Goal: Information Seeking & Learning: Check status

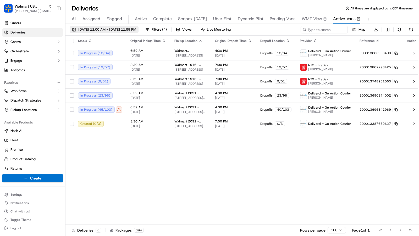
click at [118, 29] on span "09/15/2025 12:00 AM - 09/15/2025 11:59 PM" at bounding box center [107, 29] width 58 height 5
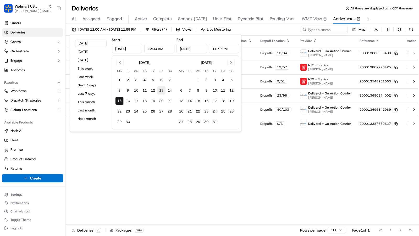
click at [161, 90] on button "13" at bounding box center [161, 90] width 8 height 8
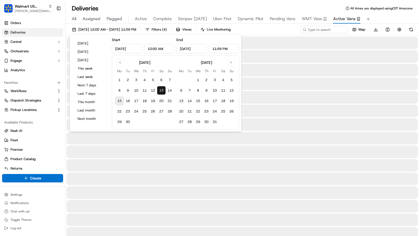
type input "Sep 13, 2025"
click at [161, 90] on button "13" at bounding box center [161, 90] width 8 height 8
click at [395, 12] on div "Deliveries All times are displayed using CDT timezone" at bounding box center [241, 8] width 353 height 8
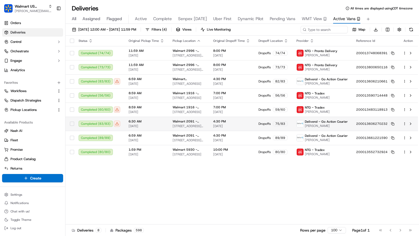
click at [405, 124] on html "Walmart US Stores charles@usenash.com Toggle Sidebar Orders Deliveries Control …" at bounding box center [209, 118] width 419 height 236
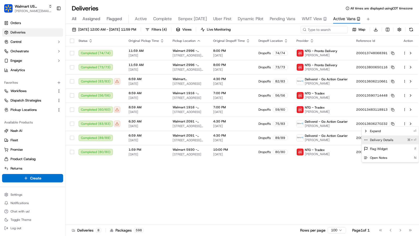
click at [392, 140] on div "Delivery Details ⌘+⏎" at bounding box center [389, 140] width 57 height 9
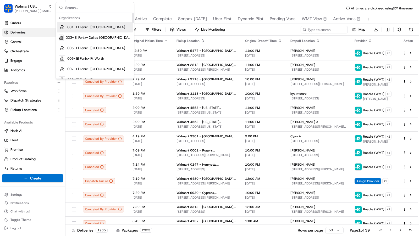
type input "v"
type input "cava"
click at [97, 38] on div "Cava - 20 Midtown" at bounding box center [95, 37] width 76 height 10
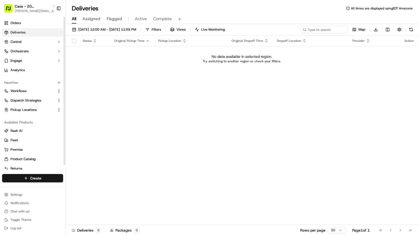
scroll to position [5, 0]
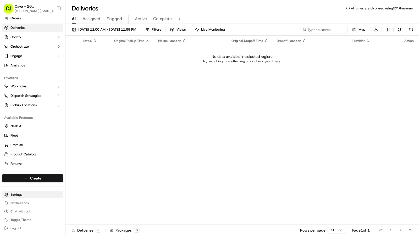
click at [21, 194] on html "Cava - 20 Midtown charles@usenash.com Toggle Sidebar Orders Deliveries Control …" at bounding box center [209, 118] width 419 height 236
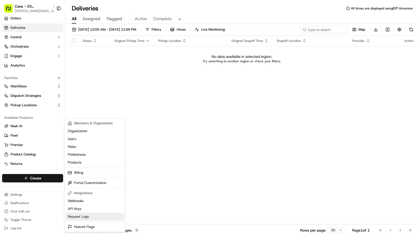
click at [89, 215] on link "Request Logs" at bounding box center [95, 217] width 58 height 8
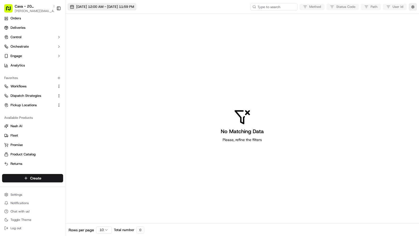
click at [104, 6] on span "[DATE] 12:00 AM - [DATE] 11:59 PM" at bounding box center [105, 6] width 58 height 5
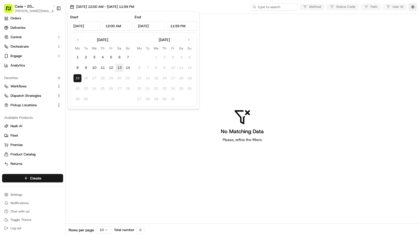
click at [121, 66] on button "13" at bounding box center [119, 68] width 8 height 8
type input "Sep 13, 2025"
click at [119, 68] on button "13" at bounding box center [119, 68] width 8 height 8
click at [111, 69] on button "12" at bounding box center [111, 68] width 8 height 8
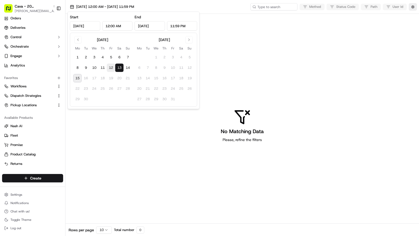
type input "Sep 12, 2025"
click at [79, 68] on button "8" at bounding box center [77, 68] width 8 height 8
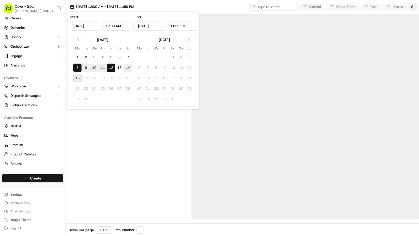
click at [125, 68] on button "14" at bounding box center [128, 68] width 8 height 8
type input "Sep 14, 2025"
click at [123, 154] on div at bounding box center [127, 117] width 119 height 206
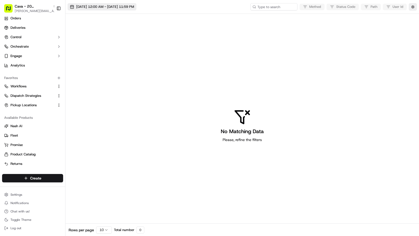
click at [98, 9] on button "09/14/2025 12:00 AM - 09/14/2025 11:59 PM" at bounding box center [102, 6] width 69 height 7
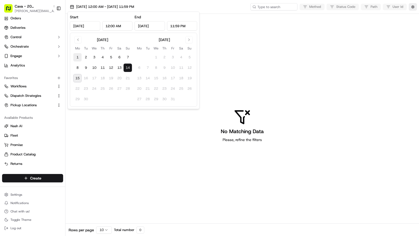
click at [80, 58] on button "1" at bounding box center [77, 57] width 8 height 8
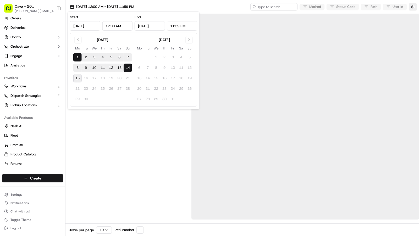
click at [77, 75] on button "15" at bounding box center [77, 78] width 8 height 8
type input "Sep 15, 2025"
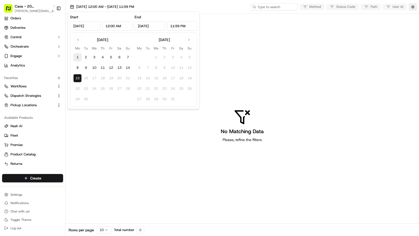
click at [78, 55] on button "1" at bounding box center [77, 57] width 8 height 8
type input "Sep 1, 2025"
click at [108, 131] on div "No Matching Data Please, refine the filters" at bounding box center [241, 126] width 353 height 224
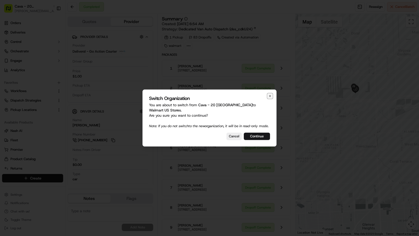
click at [270, 96] on icon "button" at bounding box center [270, 96] width 4 height 4
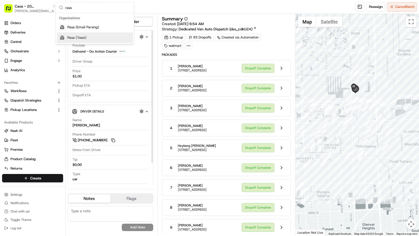
type input "rasa"
click at [92, 38] on div "Rasa (Toast)" at bounding box center [95, 37] width 76 height 10
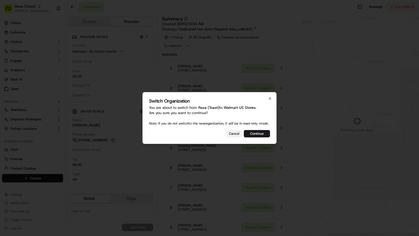
click at [236, 134] on button "Cancel" at bounding box center [233, 133] width 15 height 7
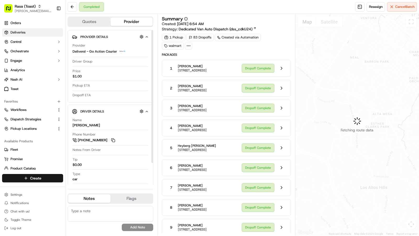
click at [49, 35] on link "Deliveries" at bounding box center [32, 32] width 61 height 8
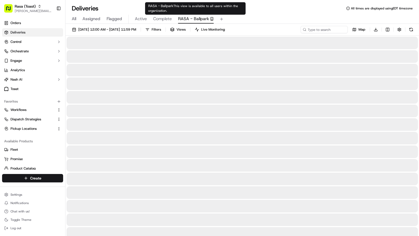
click at [189, 19] on span "RASA - Ballpark" at bounding box center [193, 19] width 31 height 6
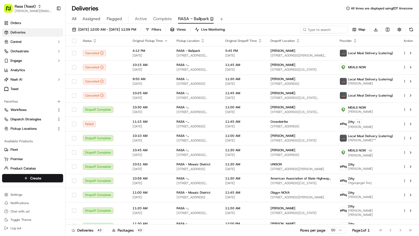
click at [77, 17] on div "All Assigned Flagged Active Complete RASA - Ballpark" at bounding box center [241, 19] width 353 height 9
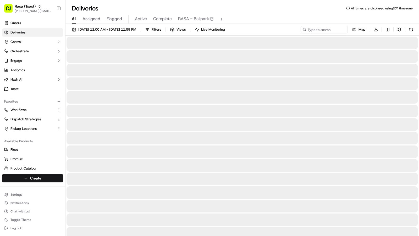
click at [73, 18] on span "All" at bounding box center [74, 19] width 4 height 6
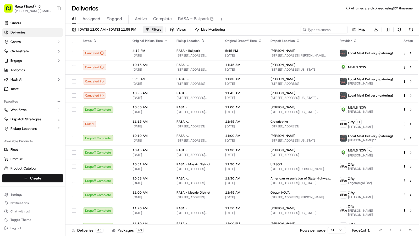
click at [163, 29] on button "Filters" at bounding box center [153, 29] width 20 height 7
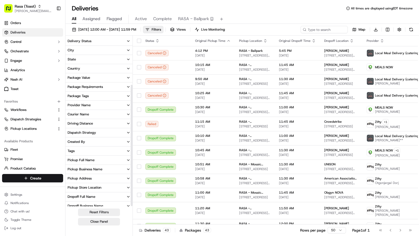
scroll to position [67, 0]
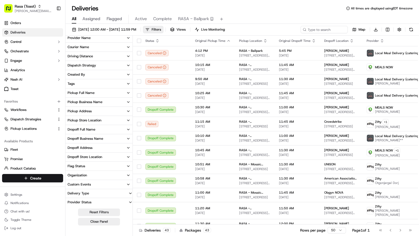
click at [116, 121] on button "Pickup Store Location" at bounding box center [98, 120] width 67 height 9
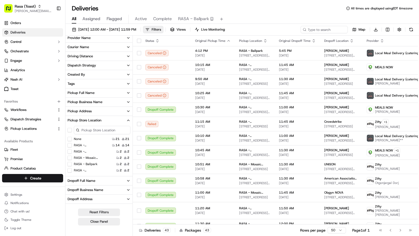
click at [116, 121] on button "Pickup Store Location" at bounding box center [98, 120] width 67 height 9
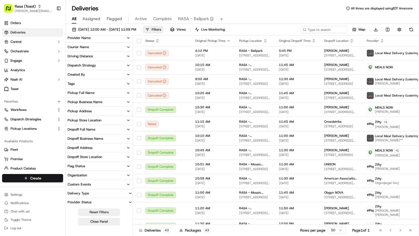
click at [118, 102] on button "Pickup Business Name" at bounding box center [98, 102] width 67 height 9
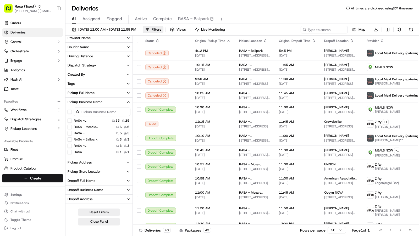
click at [118, 102] on button "Pickup Business Name" at bounding box center [98, 102] width 67 height 9
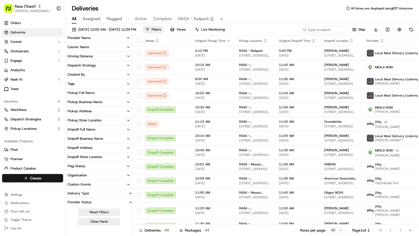
scroll to position [0, 0]
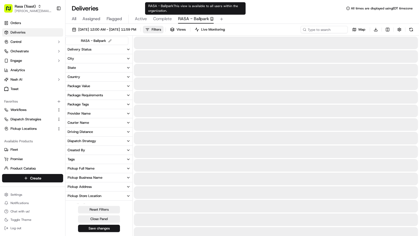
click at [189, 19] on span "RASA - Ballpark" at bounding box center [193, 19] width 31 height 6
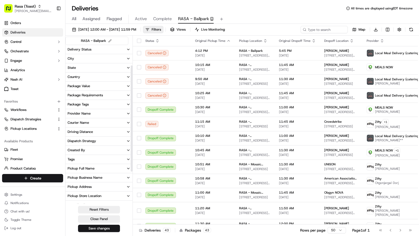
scroll to position [78, 0]
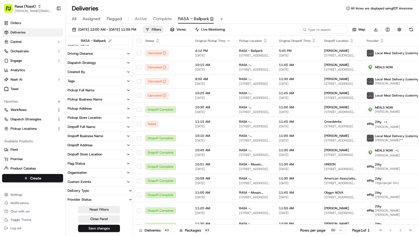
click at [123, 119] on button "Pickup Store Location" at bounding box center [98, 117] width 67 height 9
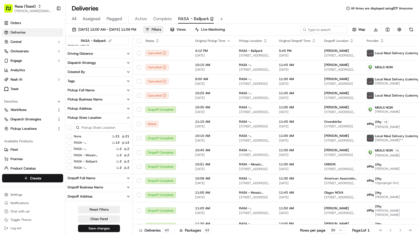
click at [105, 95] on button "Pickup Business Name" at bounding box center [98, 99] width 67 height 9
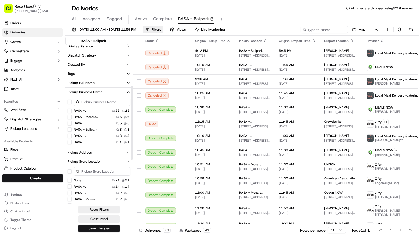
scroll to position [87, 0]
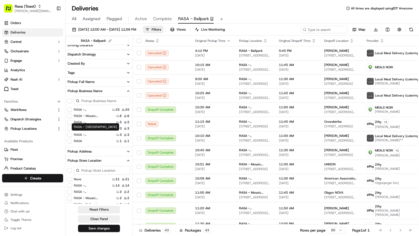
click at [69, 128] on Ballpark "RASA - Ballpark" at bounding box center [70, 128] width 4 height 4
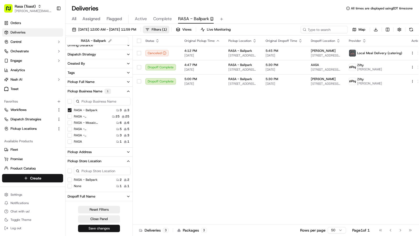
click at [101, 228] on button "Save changes" at bounding box center [99, 228] width 42 height 7
click at [76, 19] on div "All Assigned Flagged Active Complete RASA - Ballpark" at bounding box center [241, 19] width 353 height 9
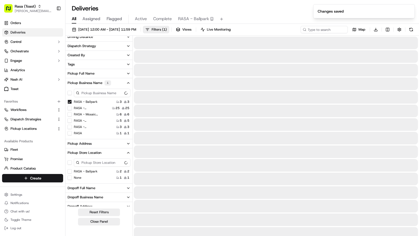
click at [73, 19] on span "All" at bounding box center [74, 19] width 4 height 6
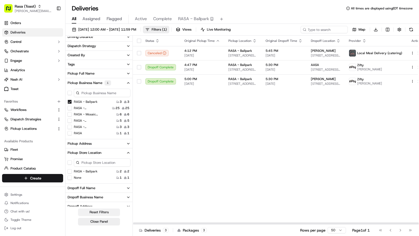
click at [105, 210] on button "Reset Filters" at bounding box center [99, 212] width 42 height 7
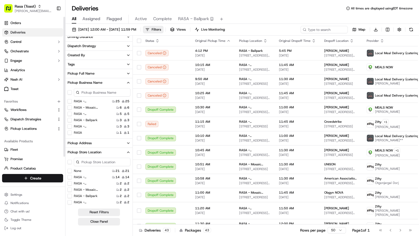
click at [183, 21] on span "RASA - Ballpark" at bounding box center [193, 19] width 31 height 6
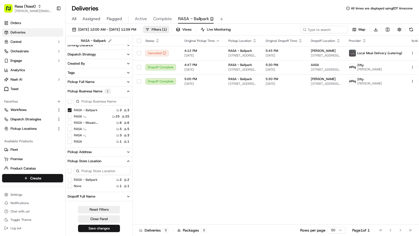
click at [72, 20] on span "All" at bounding box center [74, 19] width 4 height 6
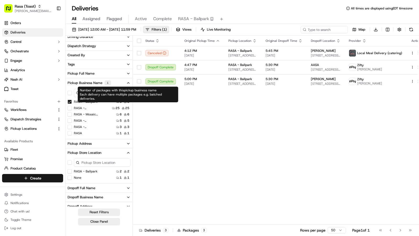
click at [128, 82] on icon "button" at bounding box center [128, 83] width 4 height 4
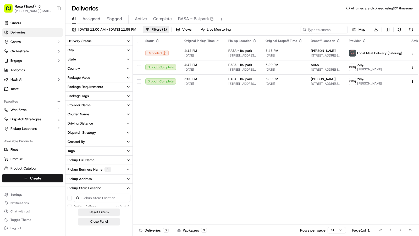
click at [126, 187] on icon "button" at bounding box center [128, 188] width 4 height 4
click at [126, 172] on button "Pickup Business Name 1" at bounding box center [98, 169] width 67 height 9
click at [126, 171] on icon "button" at bounding box center [128, 170] width 4 height 4
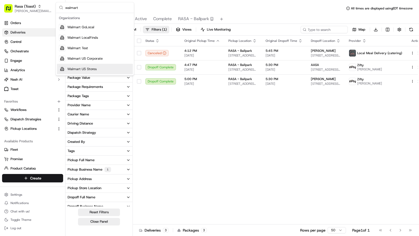
type input "walmart"
click at [85, 65] on div "Walmart US Stores" at bounding box center [95, 69] width 76 height 10
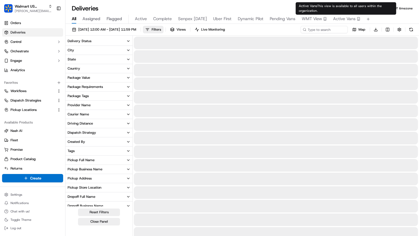
click at [338, 18] on span "Active Vans" at bounding box center [344, 19] width 23 height 6
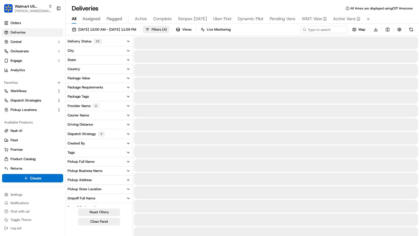
click at [76, 19] on span "All" at bounding box center [74, 19] width 4 height 6
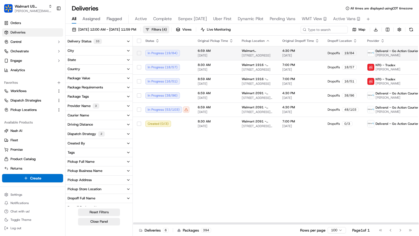
click at [219, 54] on span "09/15/2025" at bounding box center [216, 55] width 36 height 4
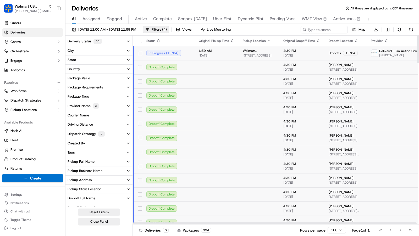
click at [226, 56] on span "09/15/2025" at bounding box center [217, 55] width 36 height 4
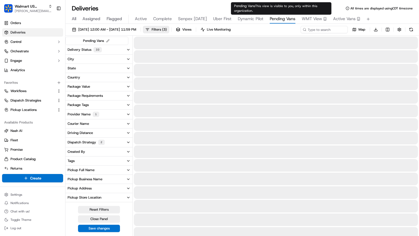
click at [274, 19] on span "Pending Vans" at bounding box center [283, 19] width 26 height 6
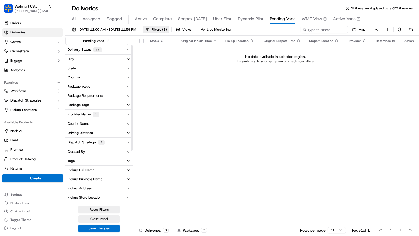
click at [336, 23] on button "Active Vans" at bounding box center [346, 19] width 27 height 9
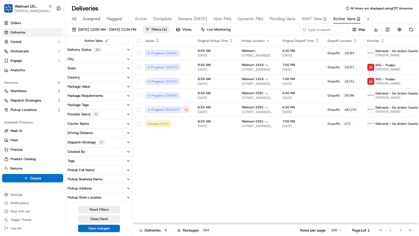
click at [278, 44] on th "Original Dropoff Time" at bounding box center [300, 41] width 45 height 10
click at [278, 50] on td "4:30 PM 09/15/2025" at bounding box center [300, 53] width 45 height 14
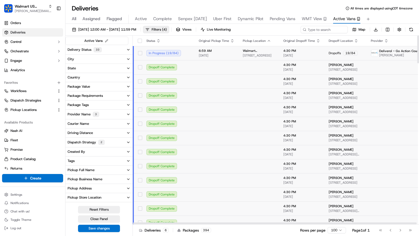
scroll to position [0, 63]
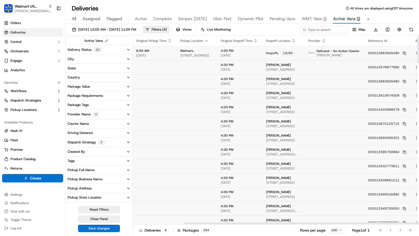
click at [405, 52] on html "Walmart US Stores charles@usenash.com Toggle Sidebar Orders Deliveries Control …" at bounding box center [209, 118] width 419 height 236
click at [390, 69] on span "Delivery Details" at bounding box center [381, 69] width 23 height 4
